Goal: Information Seeking & Learning: Learn about a topic

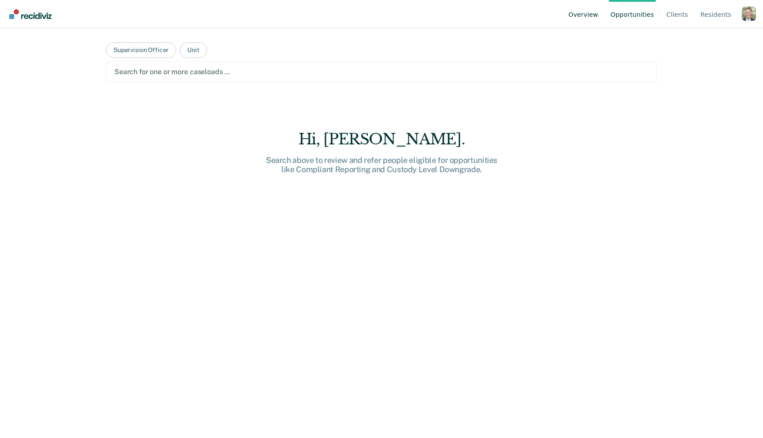
click at [593, 16] on link "Overview" at bounding box center [583, 14] width 34 height 28
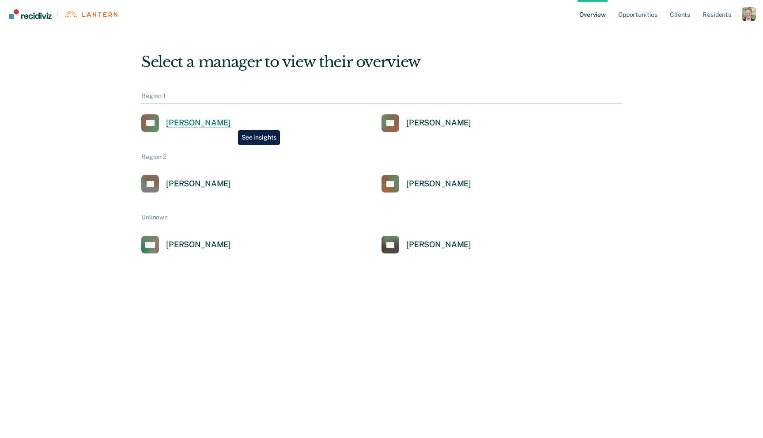
click at [231, 124] on div "[PERSON_NAME]" at bounding box center [198, 123] width 65 height 10
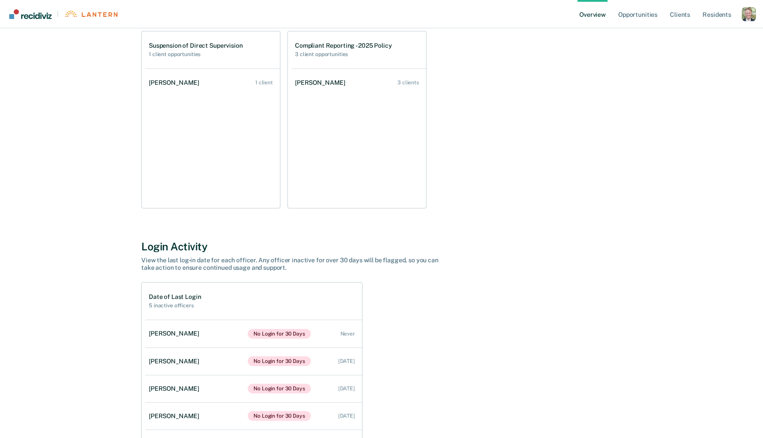
scroll to position [1085, 0]
